Goal: Navigation & Orientation: Find specific page/section

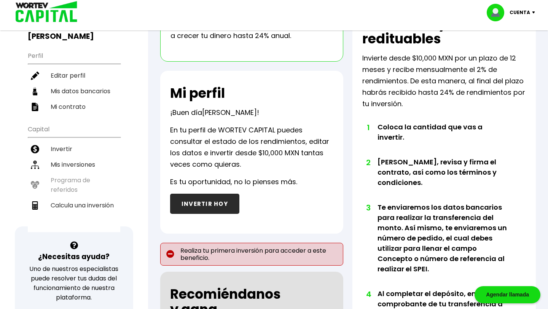
scroll to position [59, 0]
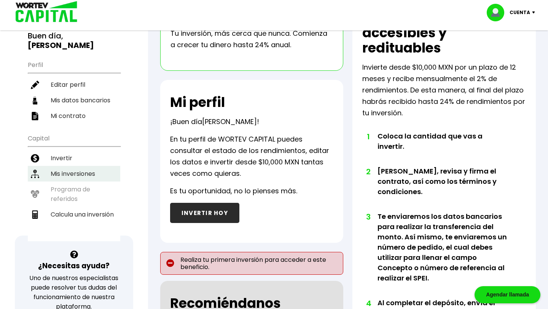
click at [58, 166] on li "Mis inversiones" at bounding box center [74, 174] width 92 height 16
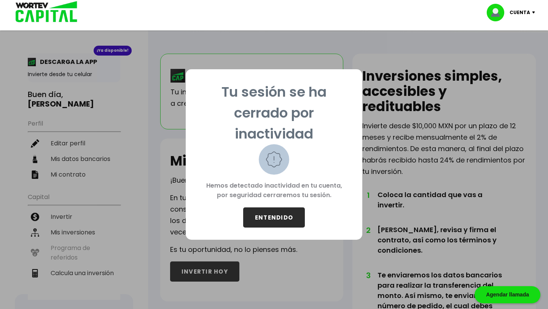
click at [269, 217] on button "ENTENDIDO" at bounding box center [274, 217] width 62 height 20
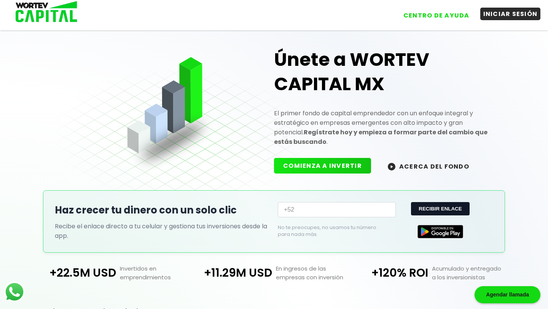
click at [502, 16] on button "INICIAR SESIÓN" at bounding box center [510, 14] width 61 height 13
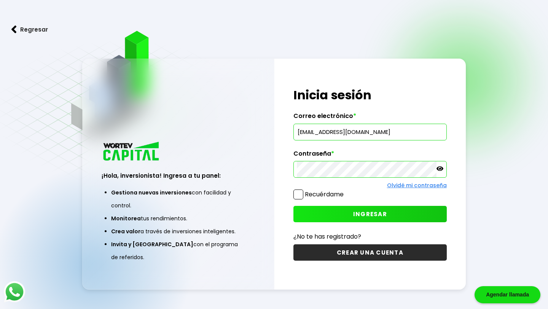
click at [364, 212] on span "INGRESAR" at bounding box center [370, 214] width 34 height 8
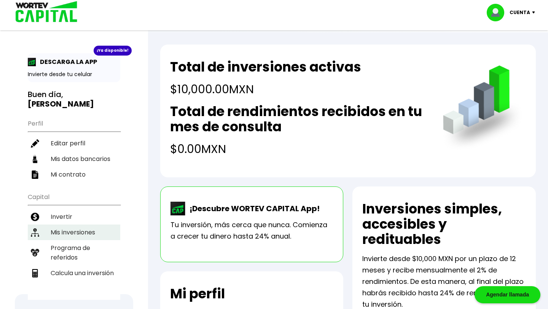
click at [92, 225] on li "Mis inversiones" at bounding box center [74, 233] width 92 height 16
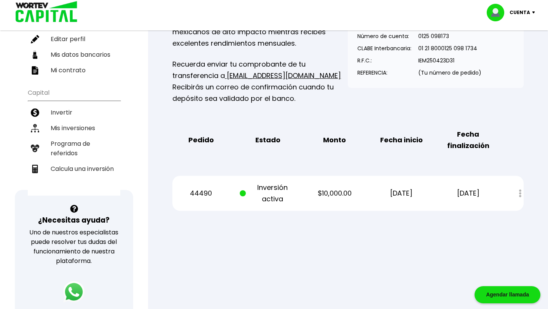
scroll to position [106, 0]
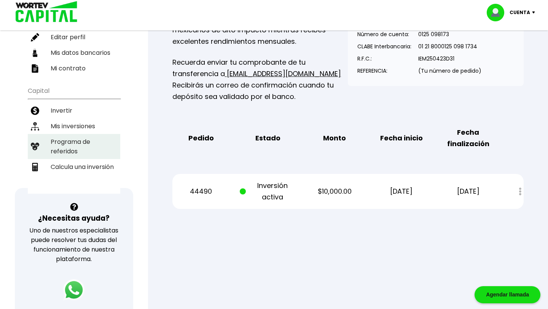
click at [70, 134] on li "Programa de referidos" at bounding box center [74, 146] width 92 height 25
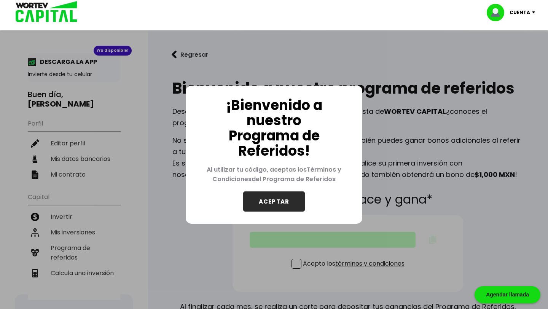
click at [285, 200] on button "ACEPTAR" at bounding box center [274, 201] width 62 height 20
